Goal: Check status: Verify the current state of an ongoing process or item

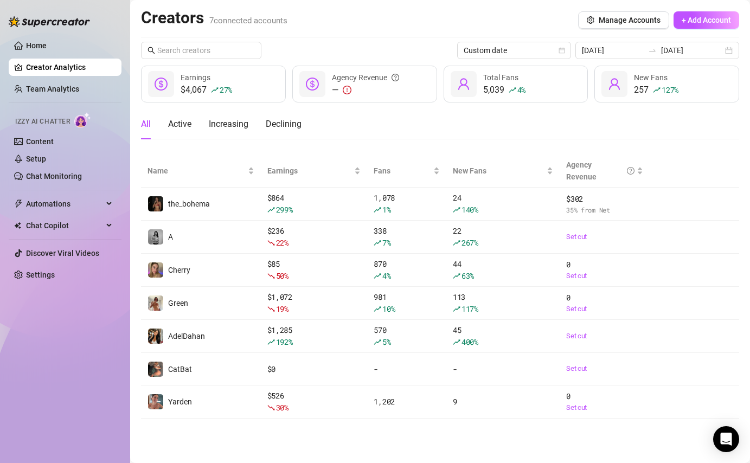
click at [631, 60] on div "Custom date [DATE] [DATE] $4,067 27 % Earnings — Agency Revenue 5,039 4 % Total…" at bounding box center [440, 230] width 598 height 377
click at [640, 45] on input "[DATE]" at bounding box center [613, 50] width 62 height 12
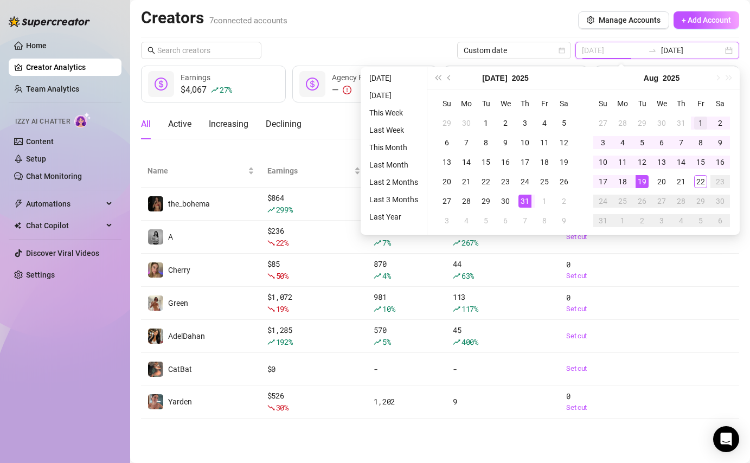
type input "[DATE]"
click at [699, 122] on div "1" at bounding box center [700, 123] width 13 height 13
type input "[DATE]"
click at [701, 180] on div "22" at bounding box center [700, 181] width 13 height 13
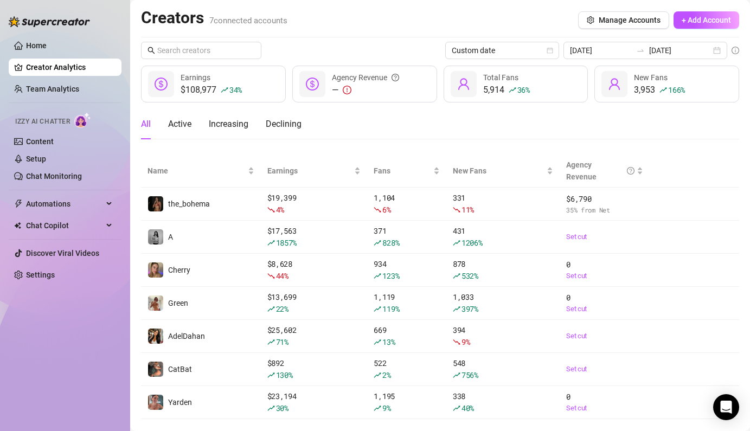
scroll to position [4, 0]
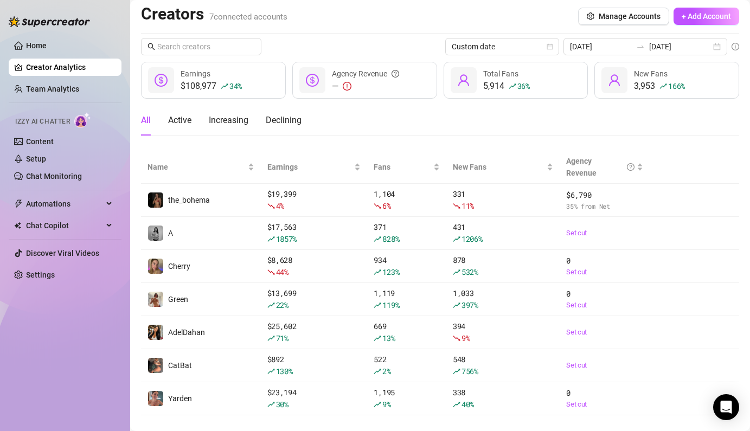
click at [386, 99] on div "Custom date [DATE] [DATE] $108,977 34 % Earnings — Agency Revenue 5,914 36 % To…" at bounding box center [440, 226] width 598 height 377
click at [79, 93] on link "Team Analytics" at bounding box center [52, 89] width 53 height 9
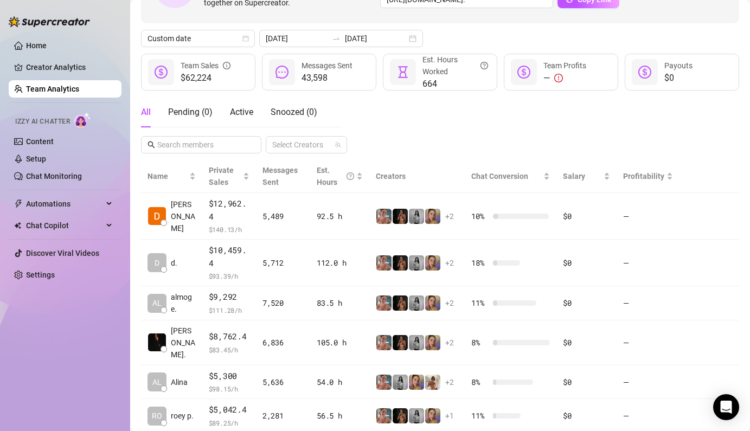
scroll to position [92, 0]
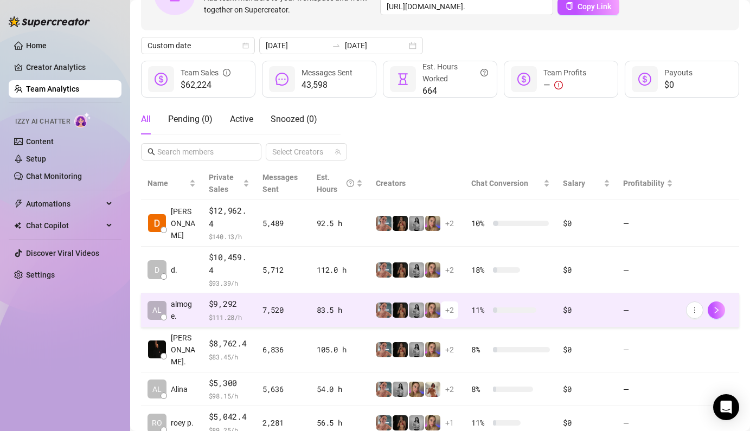
click at [312, 308] on td "83.5 h" at bounding box center [339, 310] width 59 height 34
